Goal: Information Seeking & Learning: Find specific fact

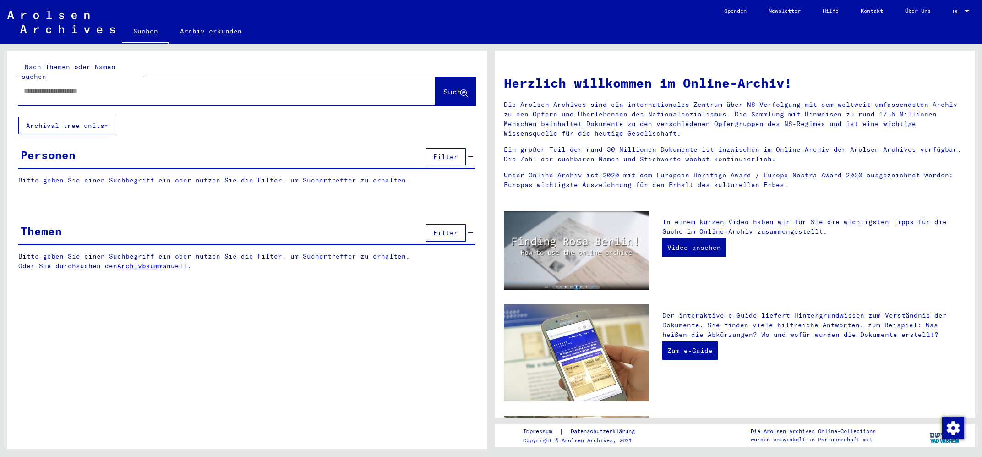
click at [47, 86] on input "text" at bounding box center [216, 91] width 384 height 10
type input "**********"
click at [443, 87] on span "Suche" at bounding box center [454, 91] width 23 height 9
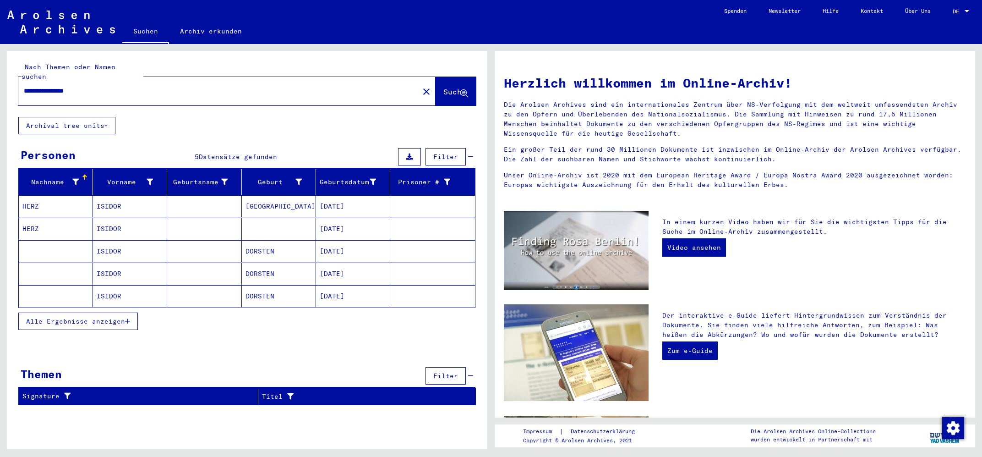
click at [34, 195] on mat-cell "HERZ" at bounding box center [56, 206] width 74 height 22
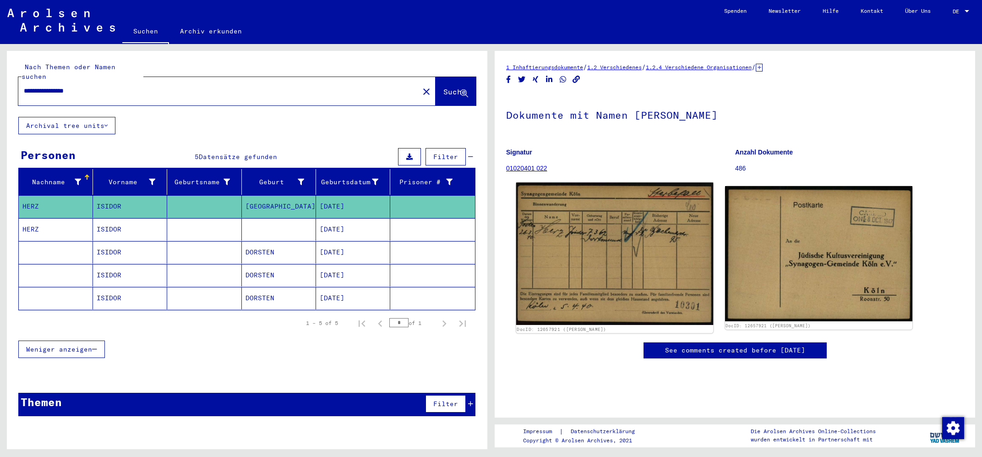
click at [581, 263] on img at bounding box center [614, 253] width 197 height 142
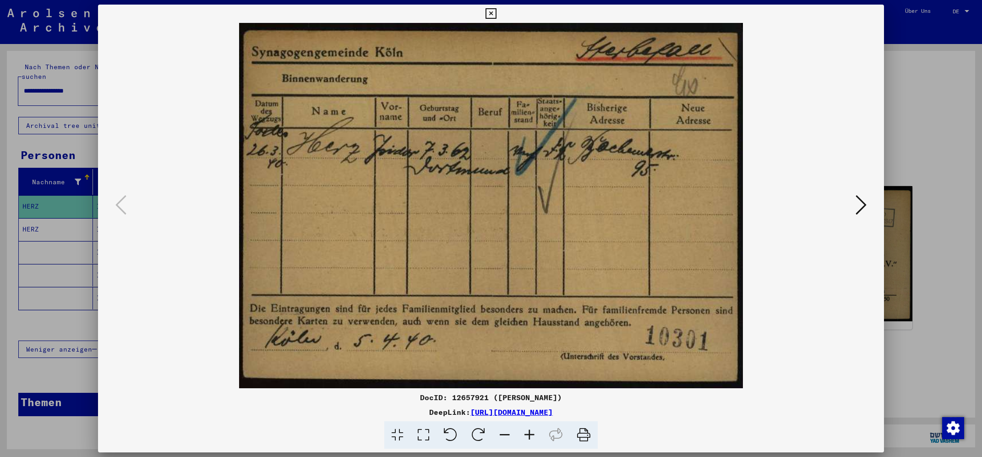
click at [36, 197] on div at bounding box center [491, 228] width 982 height 457
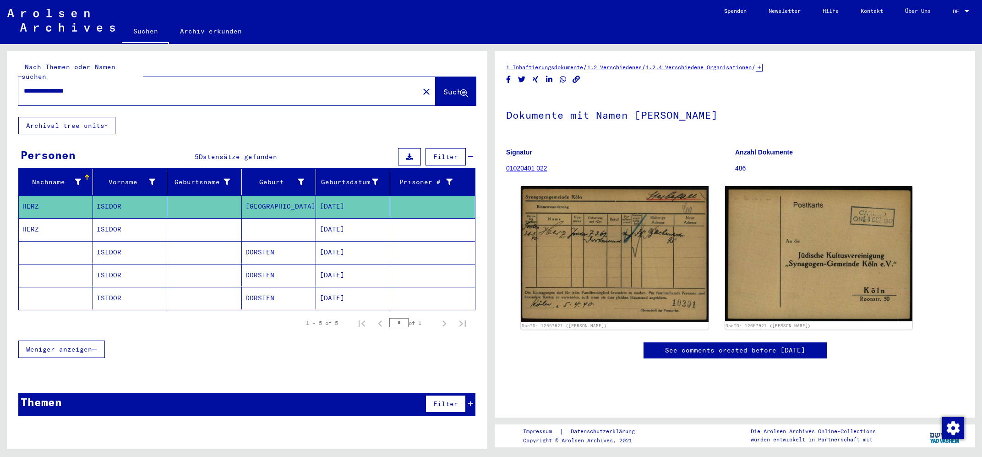
click at [40, 218] on mat-cell "HERZ" at bounding box center [56, 229] width 74 height 22
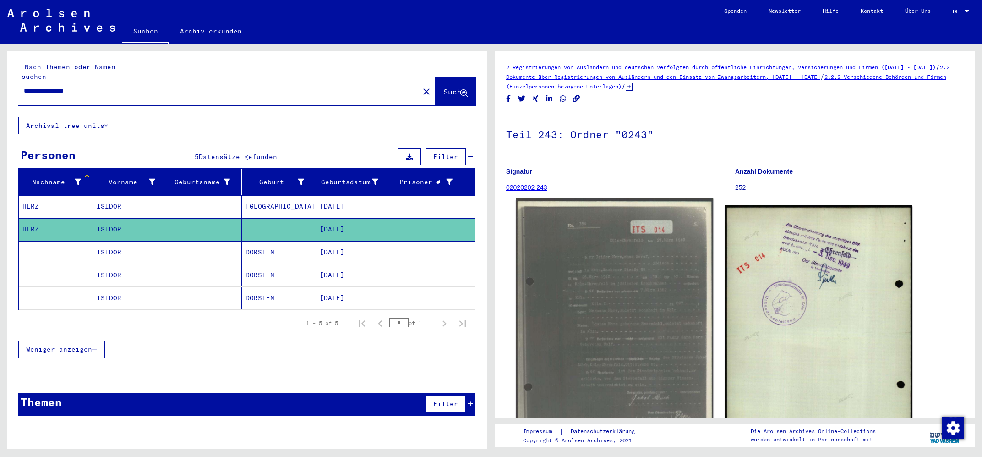
click at [636, 295] on img at bounding box center [614, 338] width 197 height 281
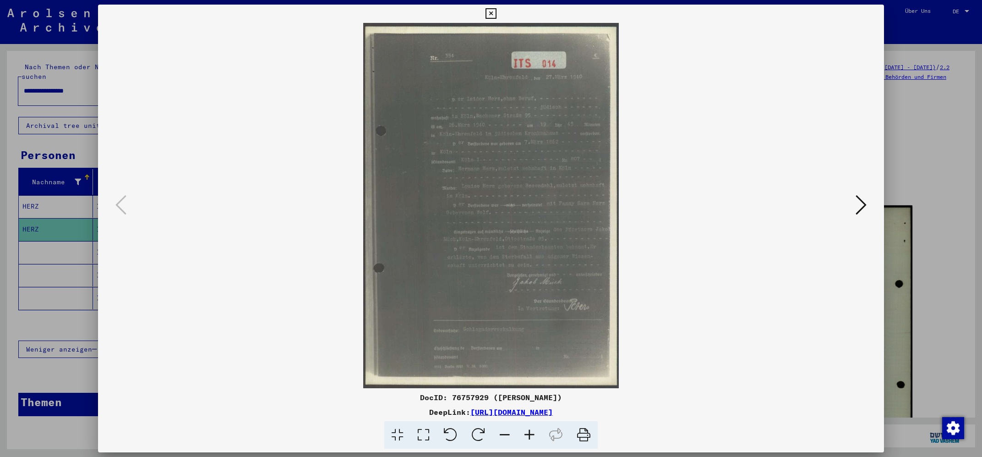
click at [531, 432] on icon at bounding box center [529, 435] width 25 height 28
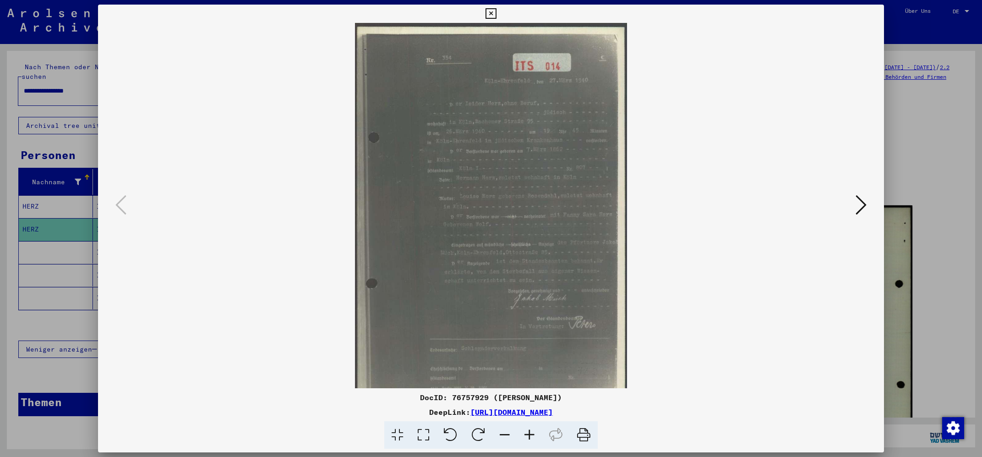
click at [531, 432] on icon at bounding box center [529, 435] width 25 height 28
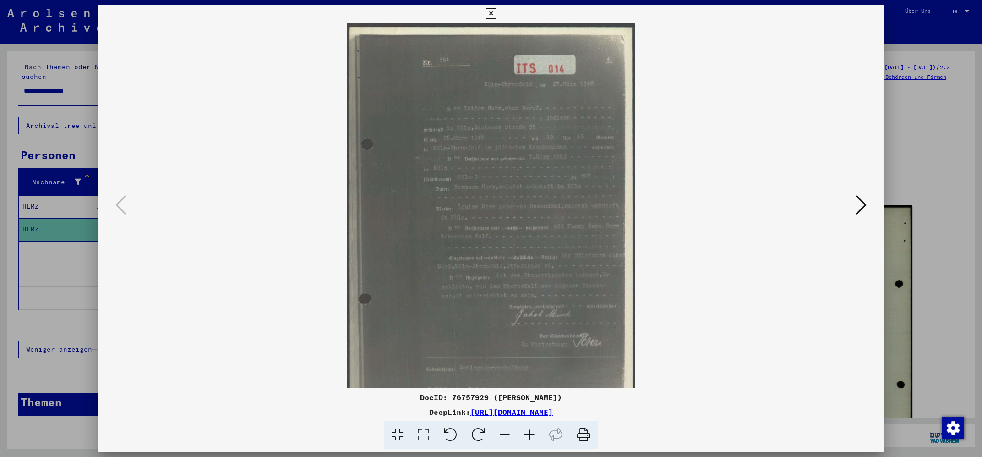
click at [531, 432] on icon at bounding box center [529, 435] width 25 height 28
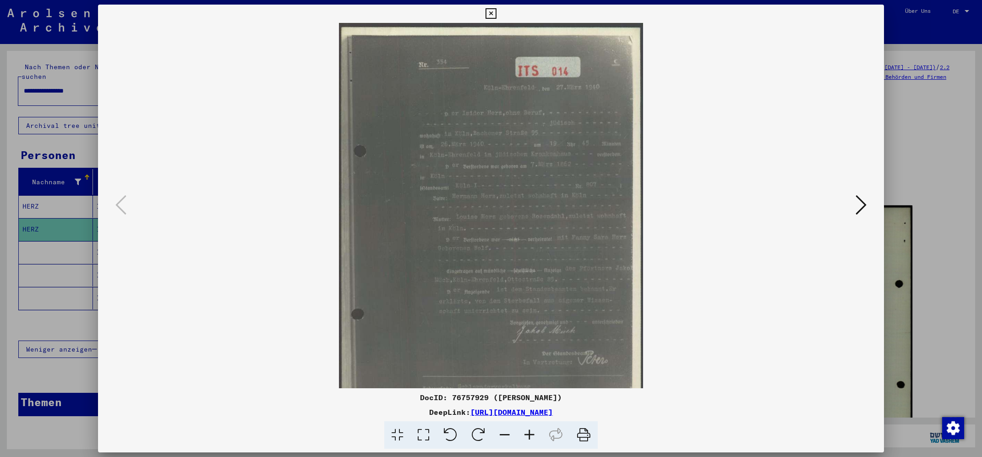
click at [531, 432] on icon at bounding box center [529, 435] width 25 height 28
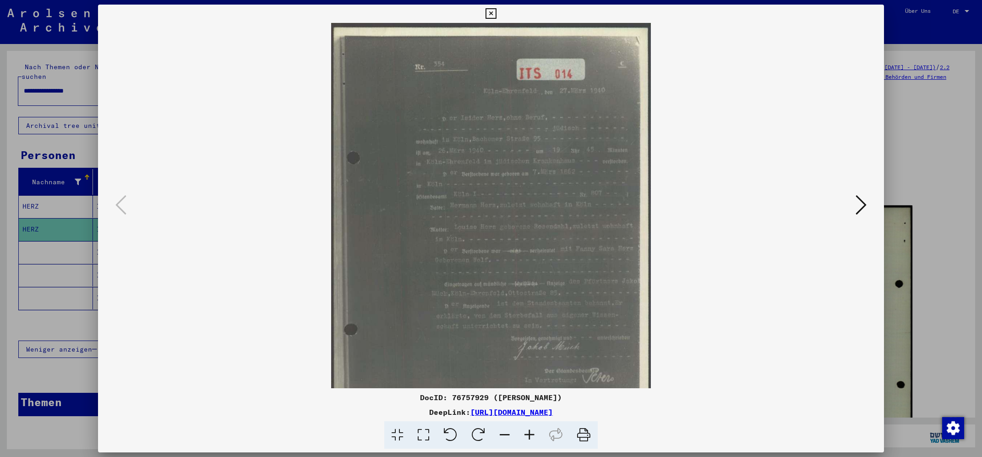
click at [531, 432] on icon at bounding box center [529, 435] width 25 height 28
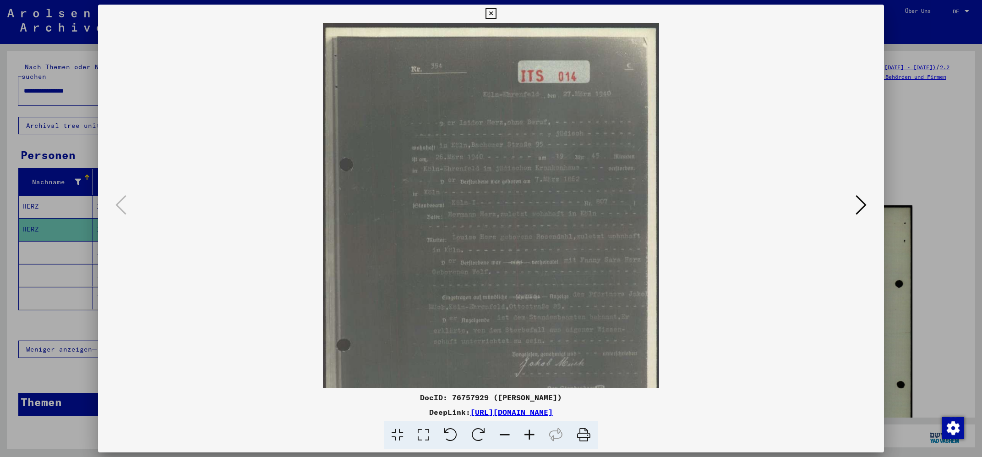
click at [531, 432] on icon at bounding box center [529, 435] width 25 height 28
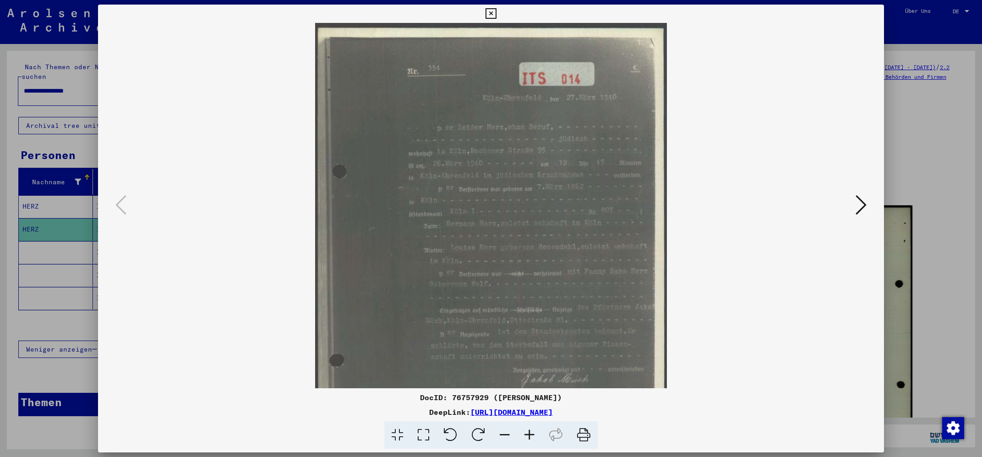
click at [531, 432] on icon at bounding box center [529, 435] width 25 height 28
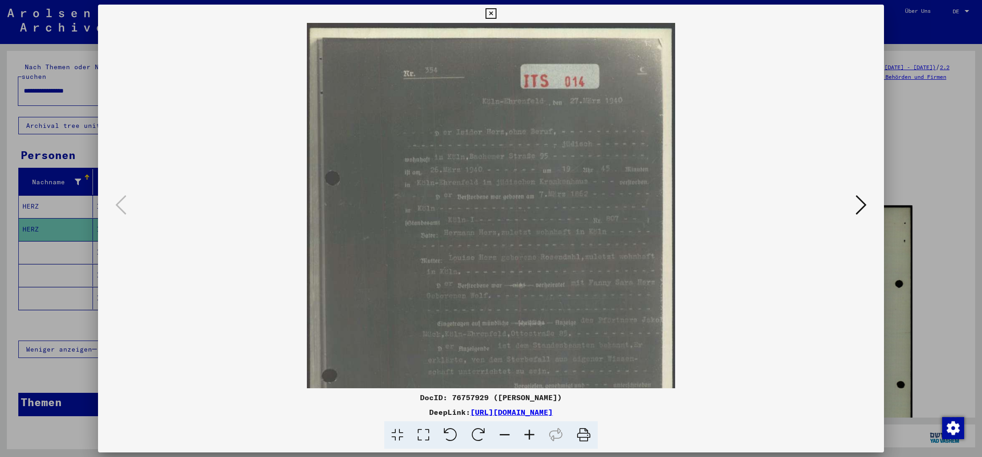
click at [531, 432] on icon at bounding box center [529, 435] width 25 height 28
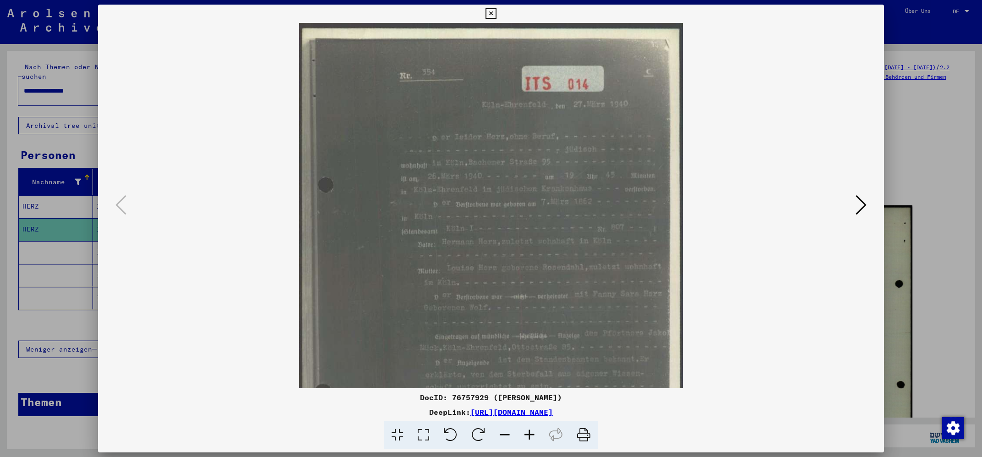
click at [531, 432] on icon at bounding box center [529, 435] width 25 height 28
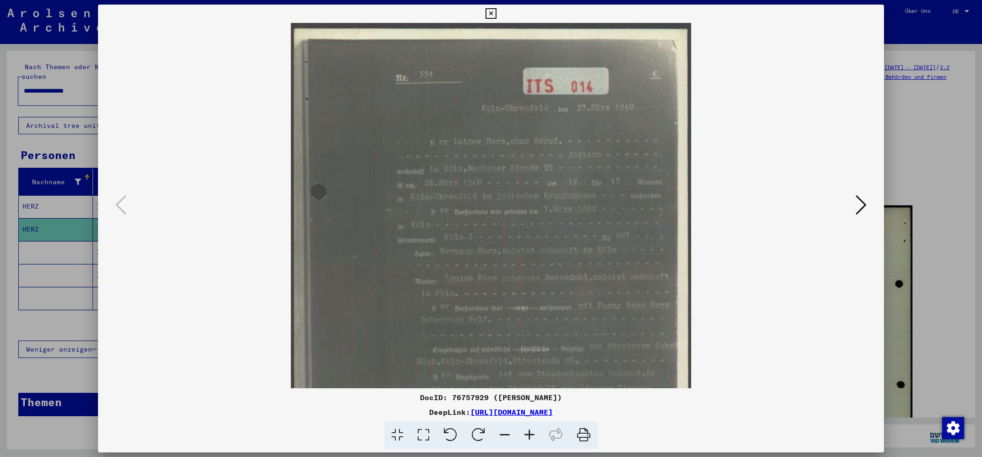
click at [531, 432] on icon at bounding box center [529, 435] width 25 height 28
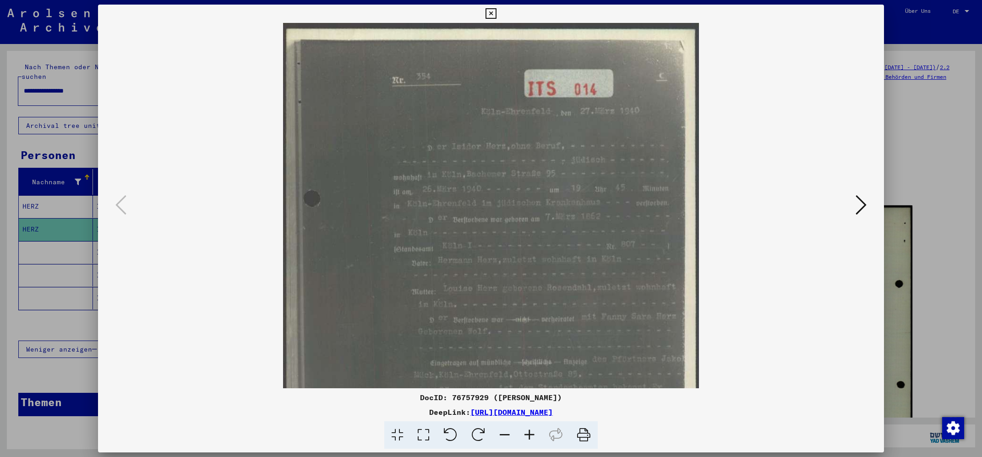
click at [531, 432] on icon at bounding box center [529, 435] width 25 height 28
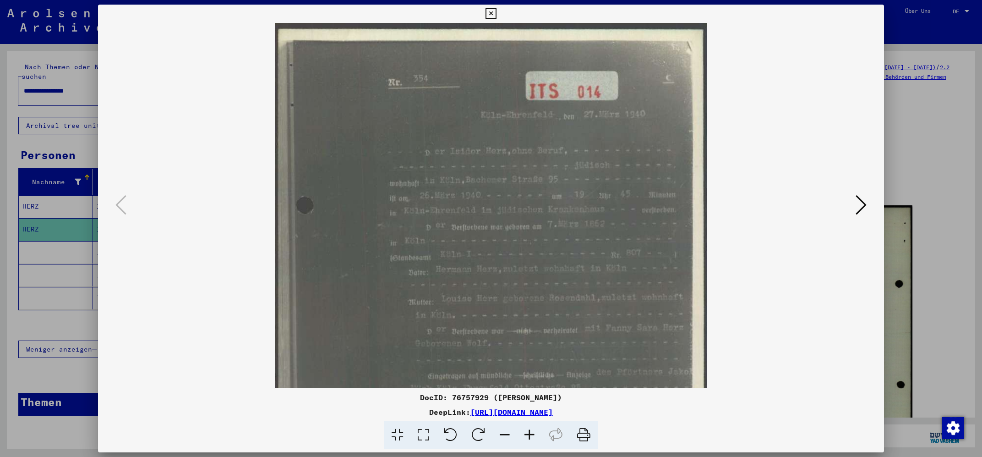
click at [531, 432] on icon at bounding box center [529, 435] width 25 height 28
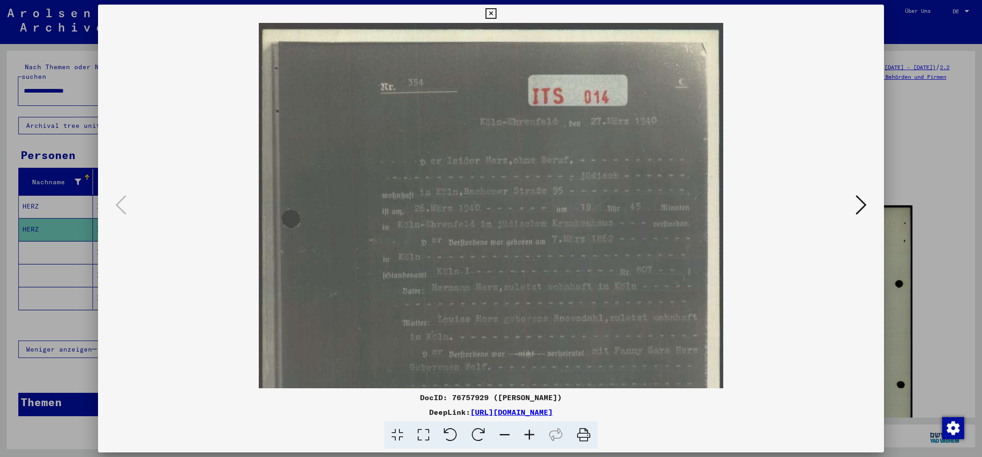
click at [531, 432] on icon at bounding box center [529, 435] width 25 height 28
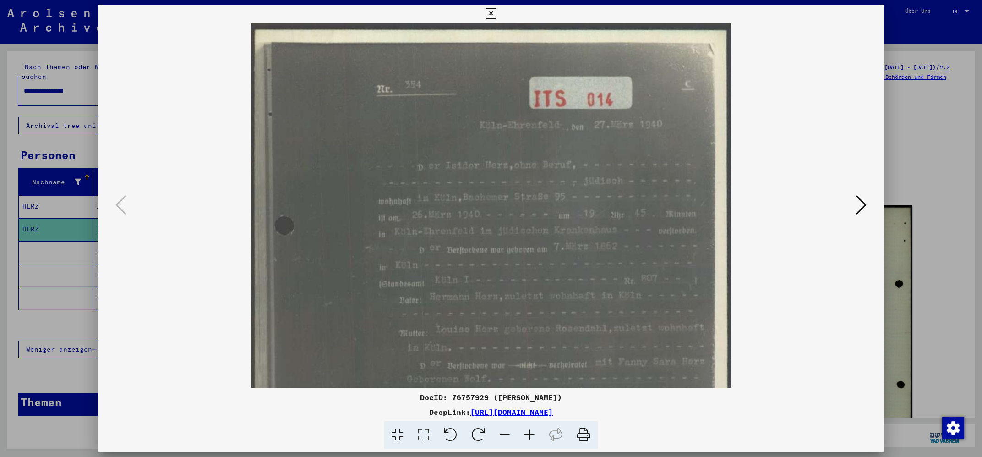
click at [531, 432] on icon at bounding box center [529, 435] width 25 height 28
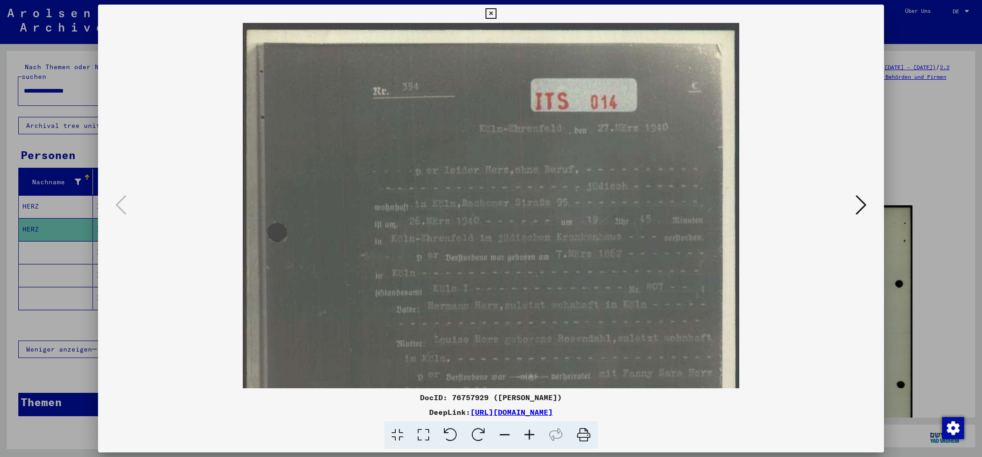
click at [531, 432] on icon at bounding box center [529, 435] width 25 height 28
click at [38, 309] on div at bounding box center [491, 228] width 982 height 457
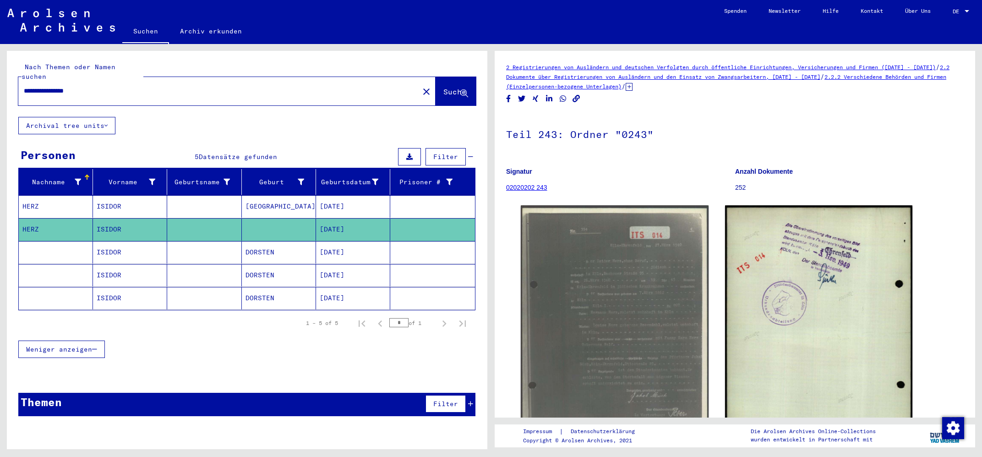
click at [115, 245] on mat-cell "ISIDOR" at bounding box center [130, 252] width 74 height 22
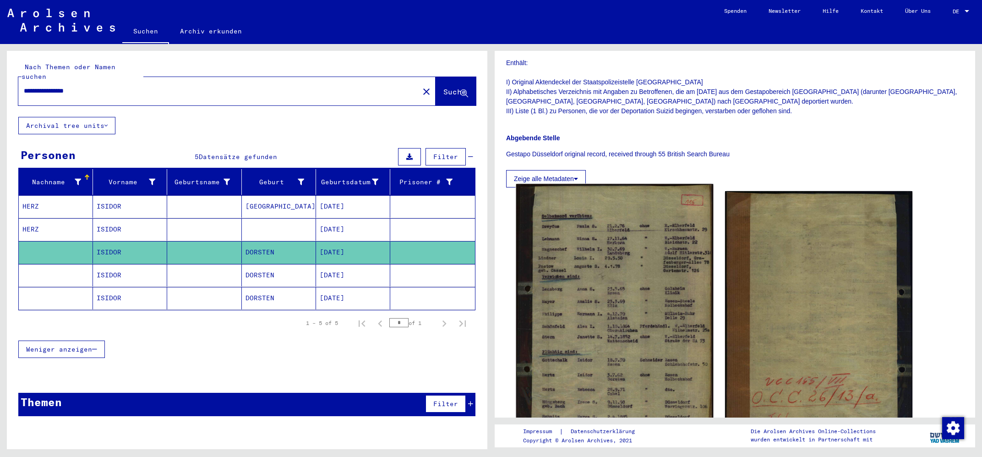
scroll to position [196, 0]
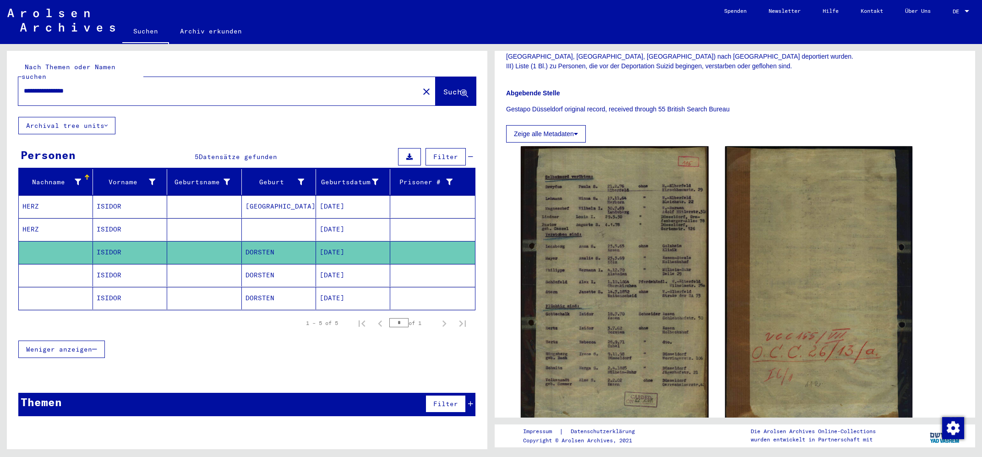
click at [115, 264] on mat-cell "ISIDOR" at bounding box center [130, 275] width 74 height 22
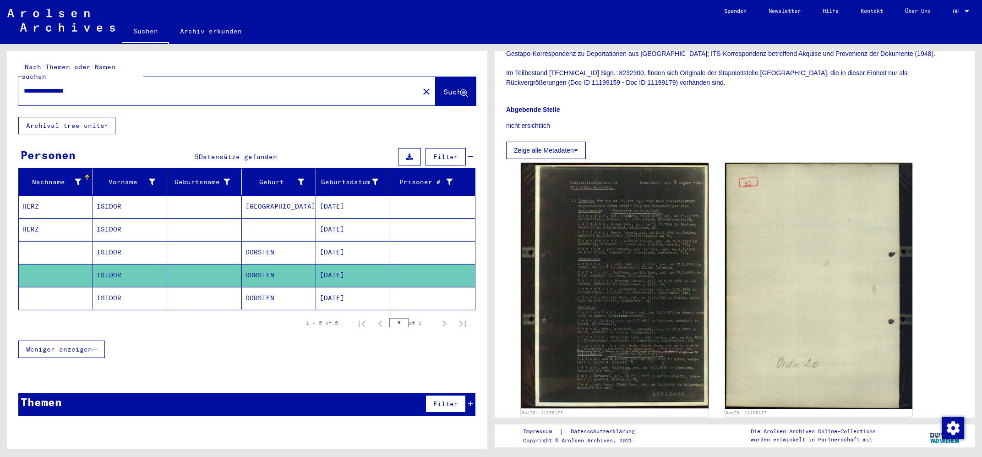
scroll to position [196, 0]
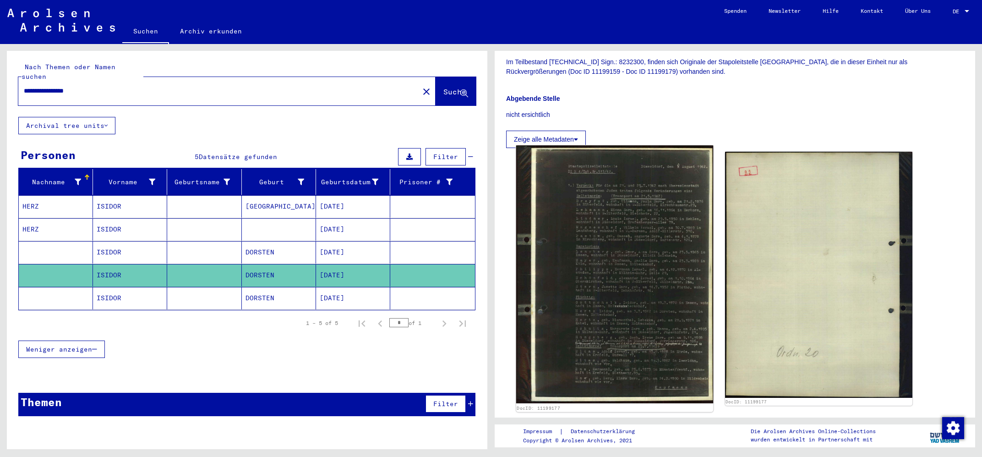
click at [638, 276] on img at bounding box center [614, 274] width 197 height 258
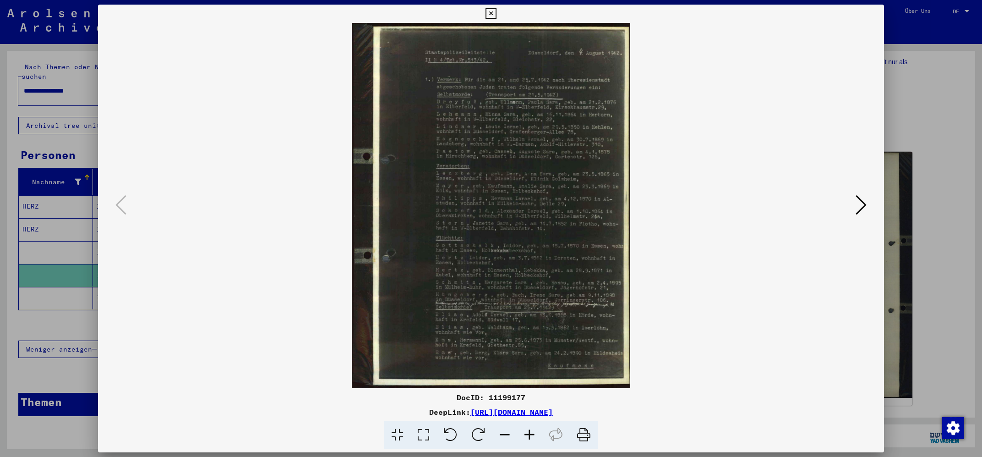
click at [531, 430] on icon at bounding box center [529, 435] width 25 height 28
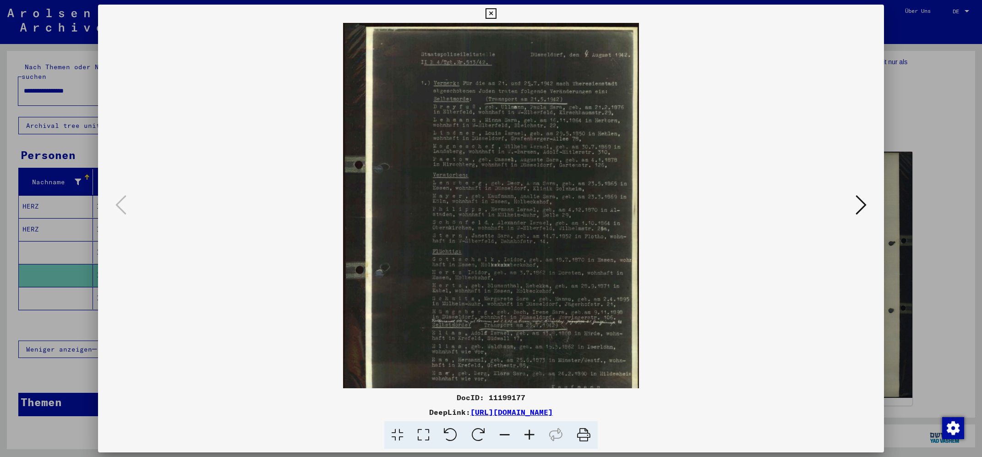
click at [531, 430] on icon at bounding box center [529, 435] width 25 height 28
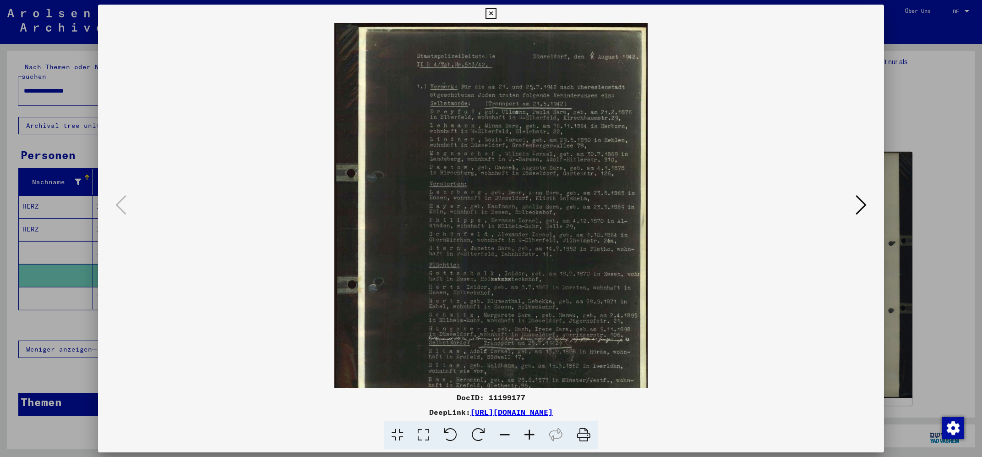
click at [531, 430] on icon at bounding box center [529, 435] width 25 height 28
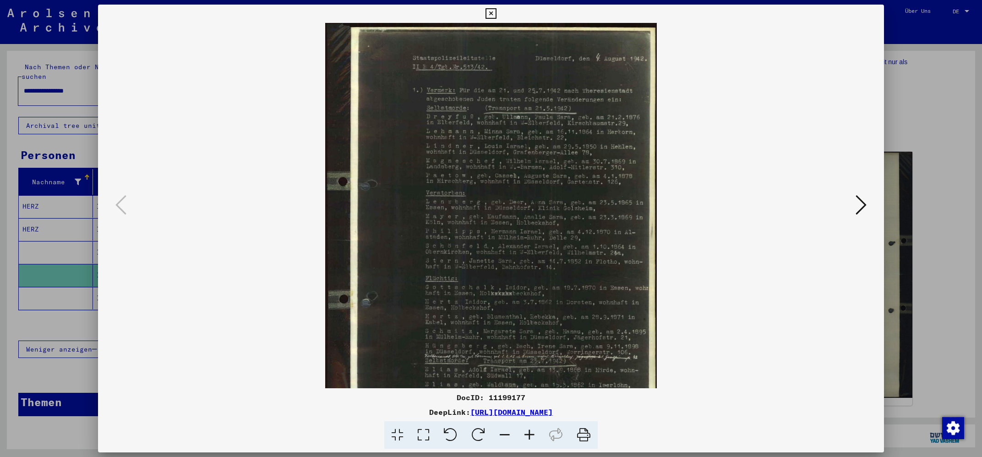
click at [531, 430] on icon at bounding box center [529, 435] width 25 height 28
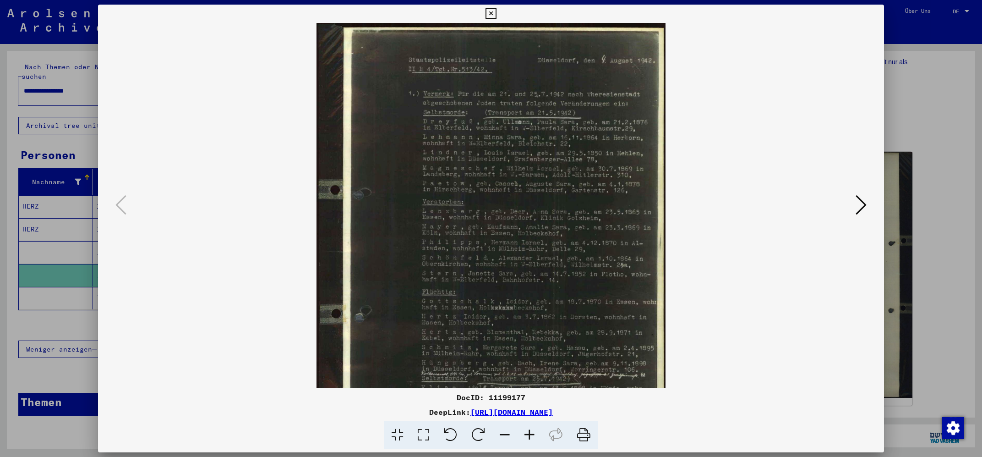
click at [531, 430] on icon at bounding box center [529, 435] width 25 height 28
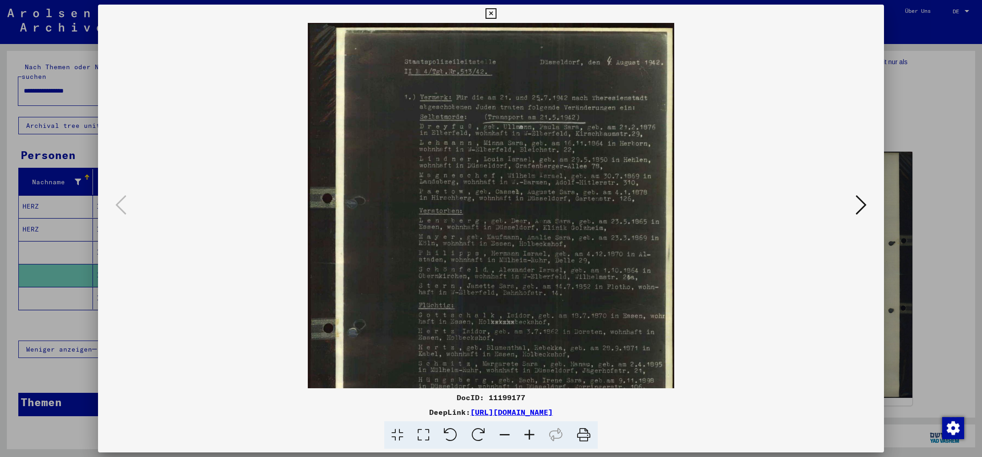
click at [531, 430] on icon at bounding box center [529, 435] width 25 height 28
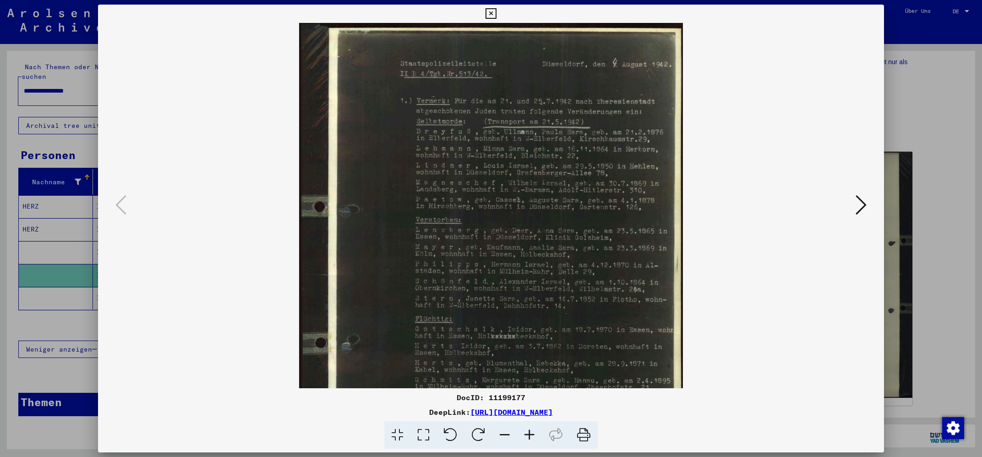
click at [531, 430] on icon at bounding box center [529, 435] width 25 height 28
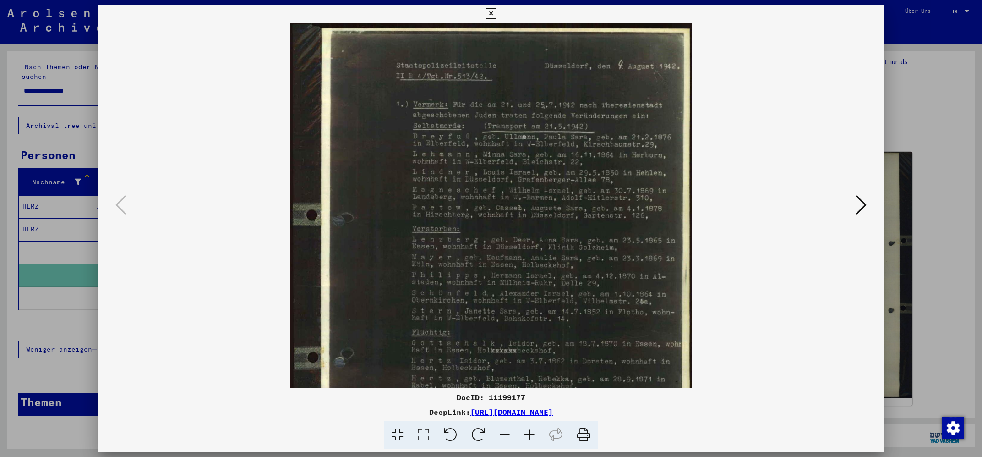
click at [531, 430] on icon at bounding box center [529, 435] width 25 height 28
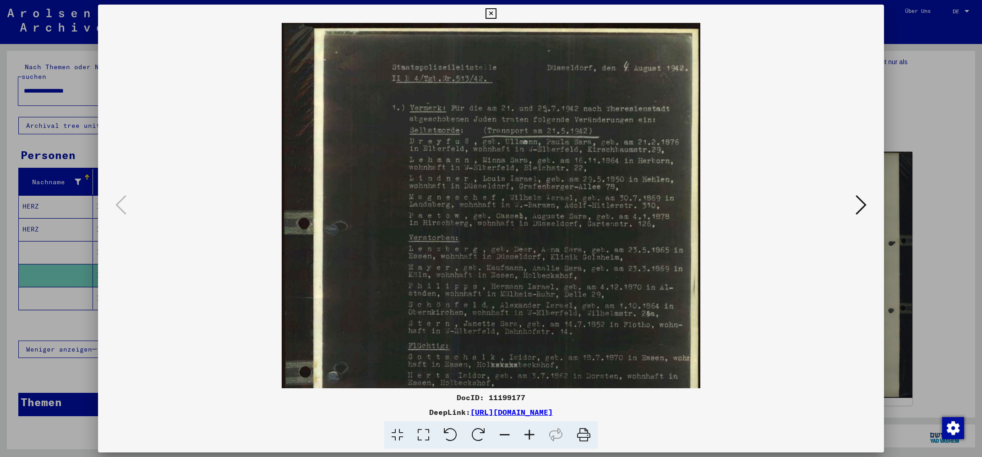
click at [531, 430] on icon at bounding box center [529, 435] width 25 height 28
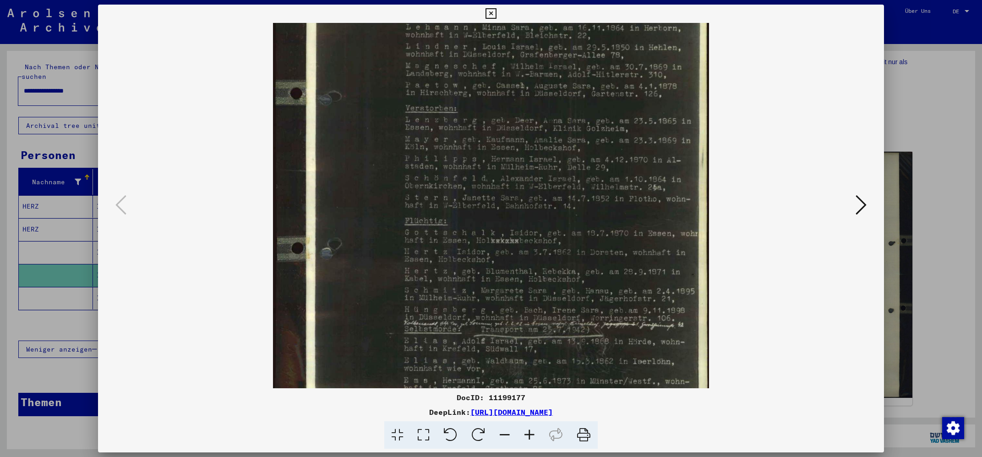
scroll to position [139, 0]
drag, startPoint x: 505, startPoint y: 345, endPoint x: 505, endPoint y: 209, distance: 135.1
click at [505, 209] on img at bounding box center [491, 169] width 436 height 571
click at [65, 269] on div at bounding box center [491, 228] width 982 height 457
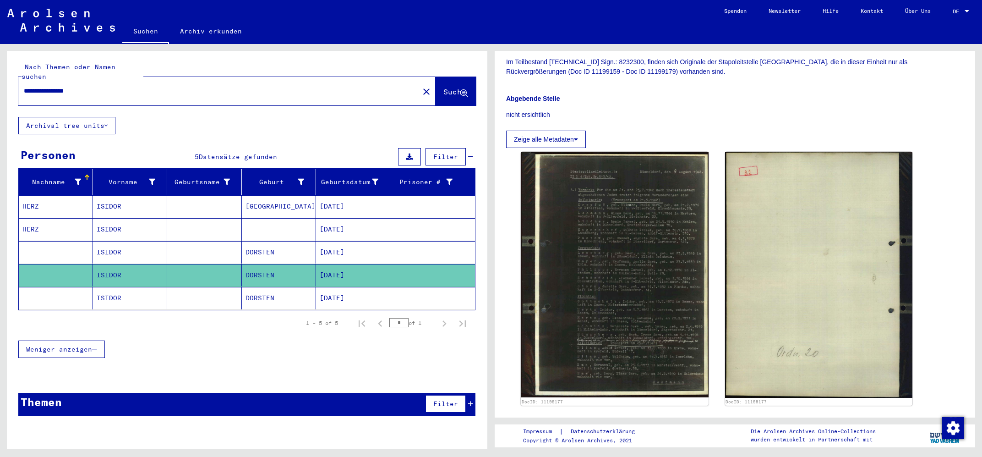
click at [108, 292] on mat-cell "ISIDOR" at bounding box center [130, 298] width 74 height 22
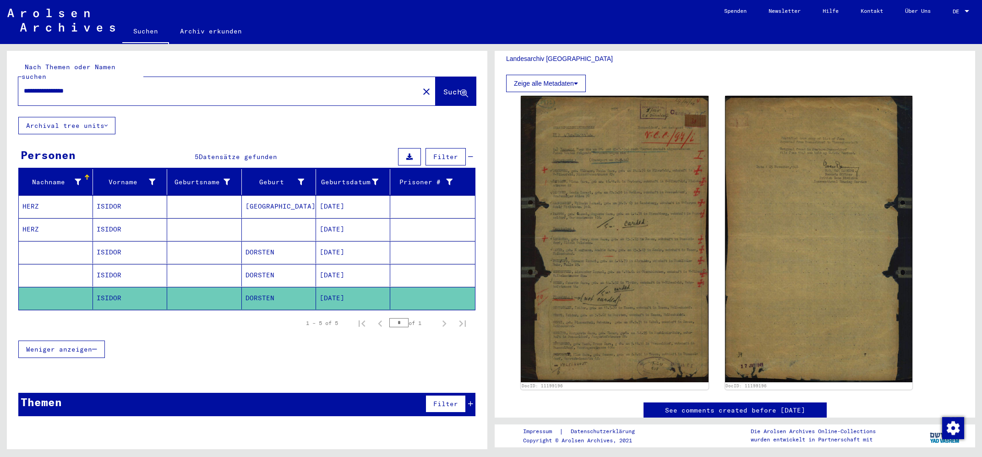
scroll to position [295, 0]
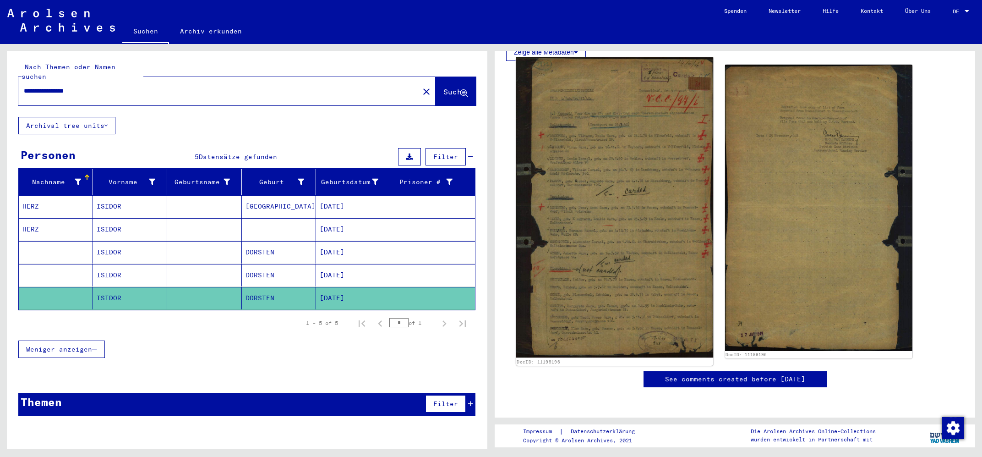
click at [605, 300] on img at bounding box center [614, 207] width 197 height 301
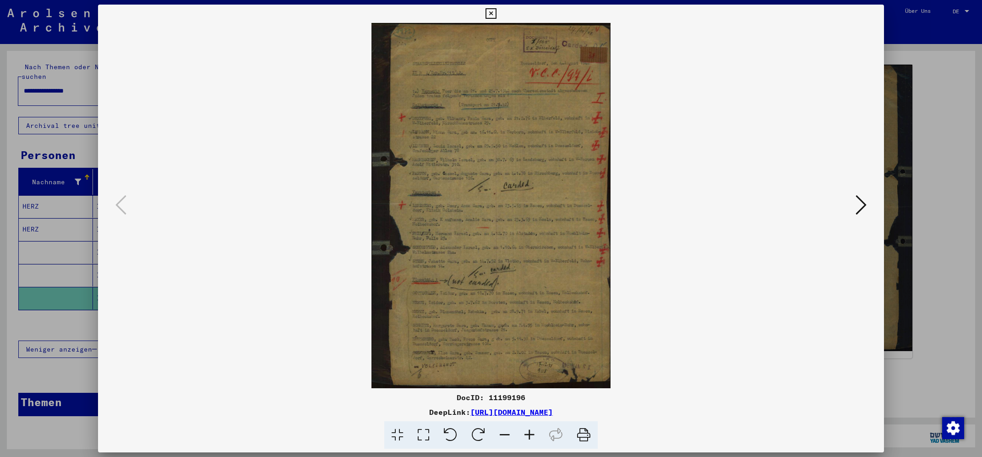
click at [529, 434] on icon at bounding box center [529, 435] width 25 height 28
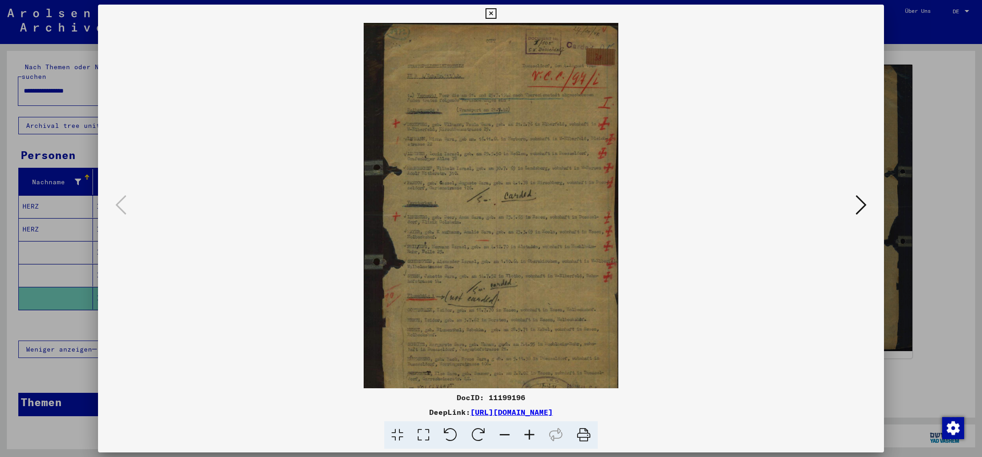
click at [529, 434] on icon at bounding box center [529, 435] width 25 height 28
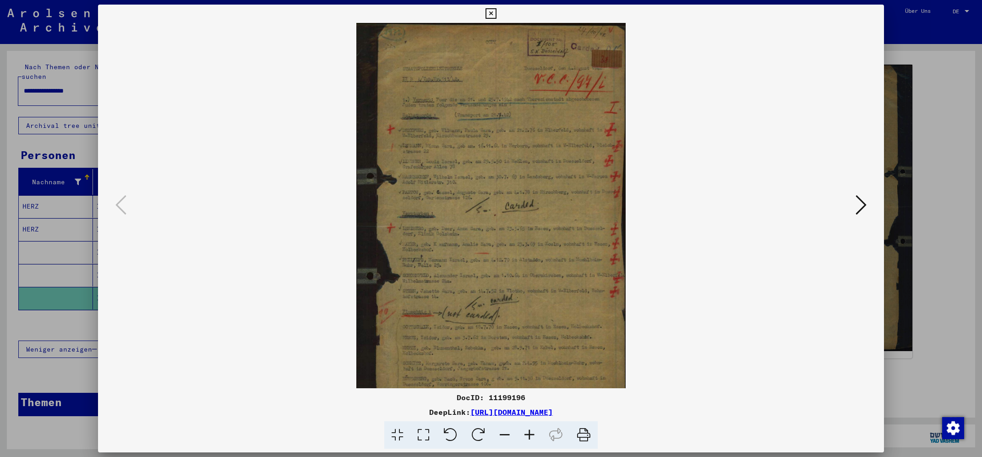
click at [529, 434] on icon at bounding box center [529, 435] width 25 height 28
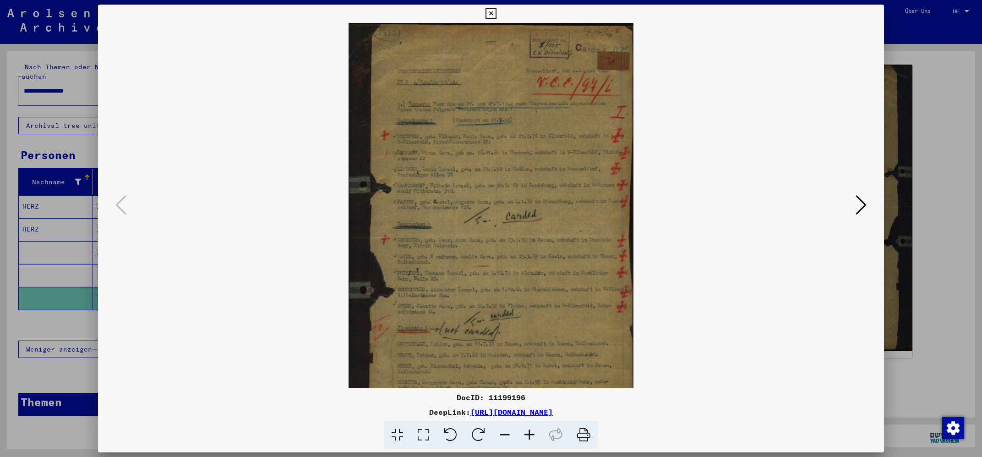
click at [529, 434] on icon at bounding box center [529, 435] width 25 height 28
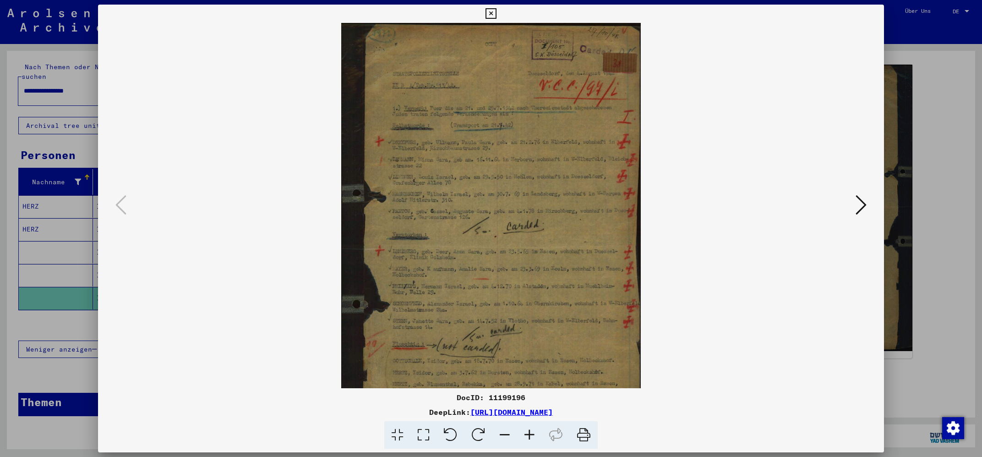
click at [529, 434] on icon at bounding box center [529, 435] width 25 height 28
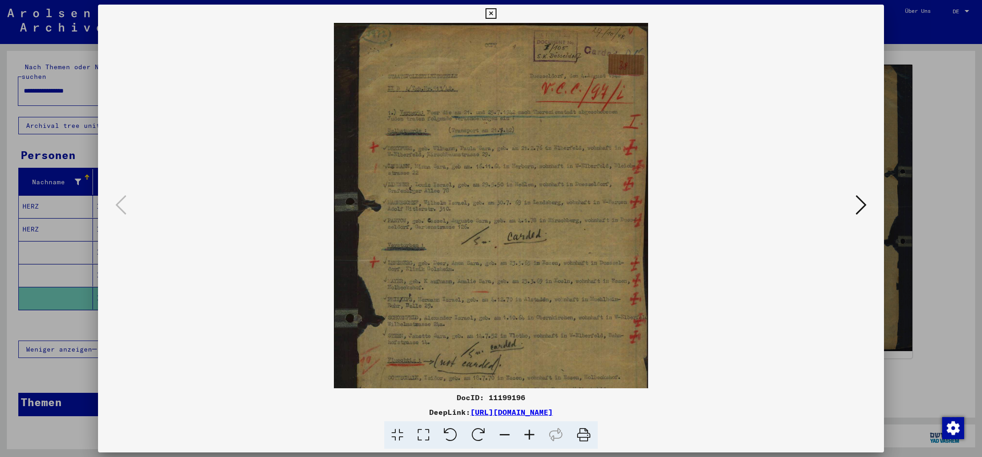
click at [529, 433] on icon at bounding box center [529, 435] width 25 height 28
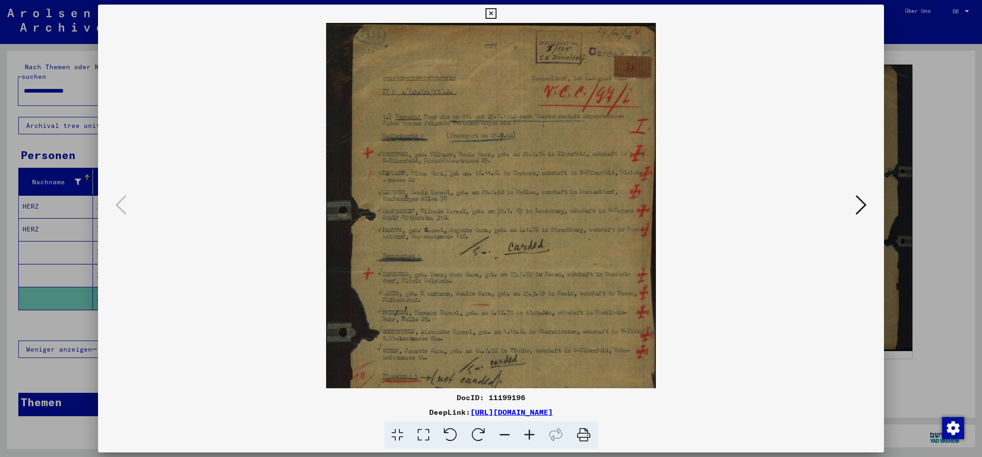
click at [529, 433] on icon at bounding box center [529, 435] width 25 height 28
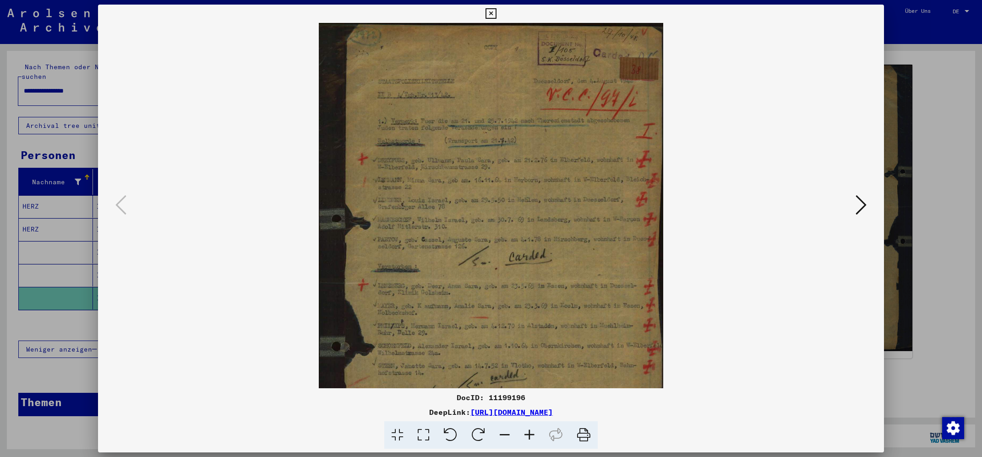
click at [529, 432] on icon at bounding box center [529, 435] width 25 height 28
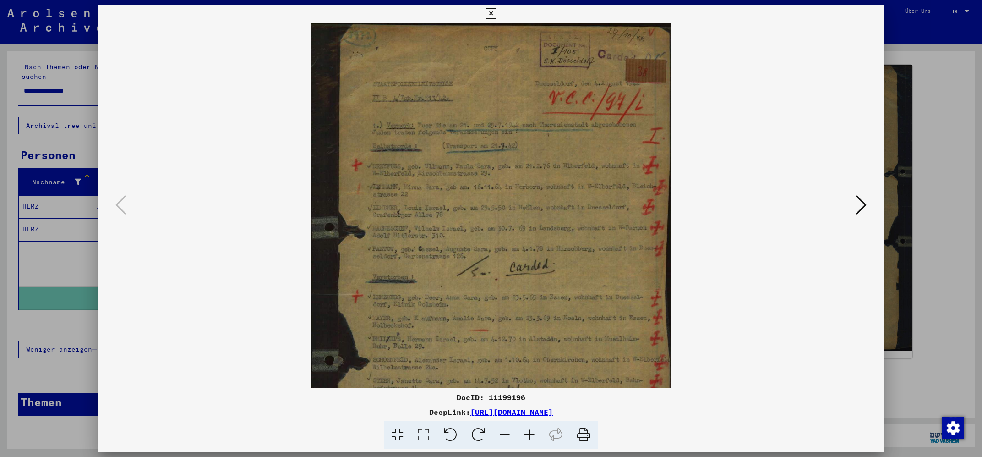
click at [529, 432] on icon at bounding box center [529, 435] width 25 height 28
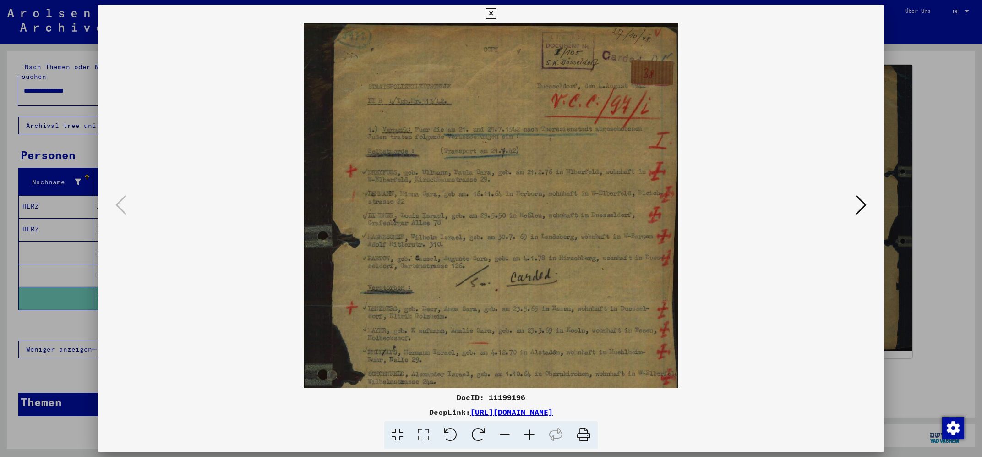
click at [529, 432] on icon at bounding box center [529, 435] width 25 height 28
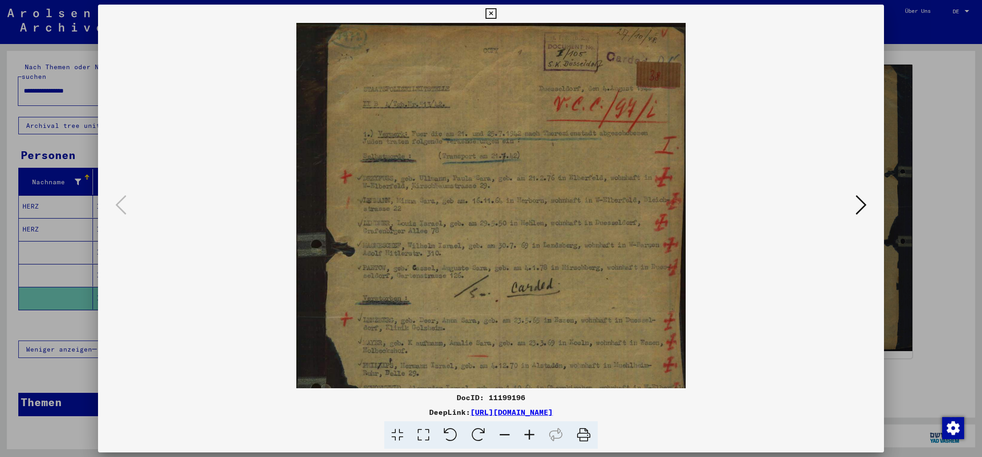
click at [529, 432] on icon at bounding box center [529, 435] width 25 height 28
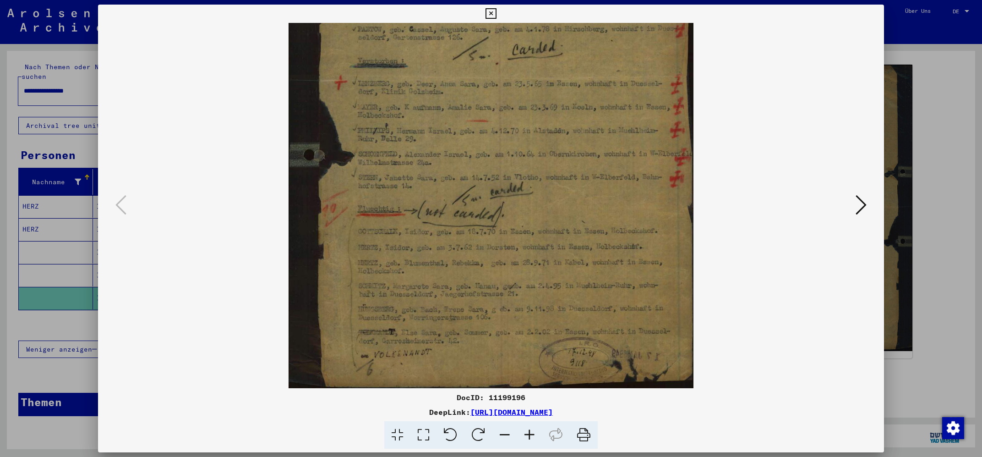
scroll to position [252, 0]
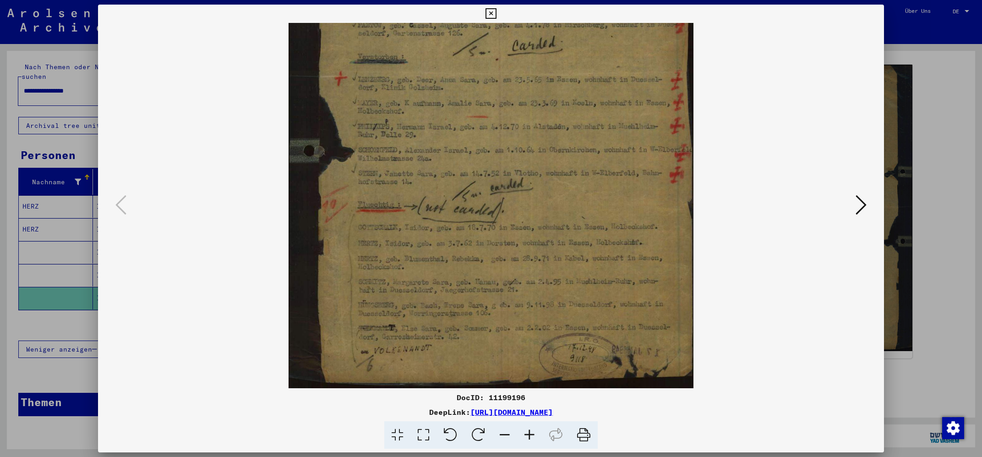
drag, startPoint x: 500, startPoint y: 340, endPoint x: 514, endPoint y: 71, distance: 269.3
click at [514, 71] on img at bounding box center [491, 79] width 405 height 617
click at [496, 10] on icon at bounding box center [491, 13] width 11 height 11
